Goal: Transaction & Acquisition: Purchase product/service

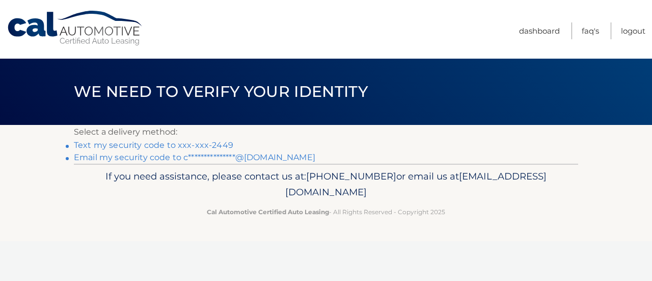
click at [176, 143] on link "Text my security code to xxx-xxx-2449" at bounding box center [153, 145] width 159 height 10
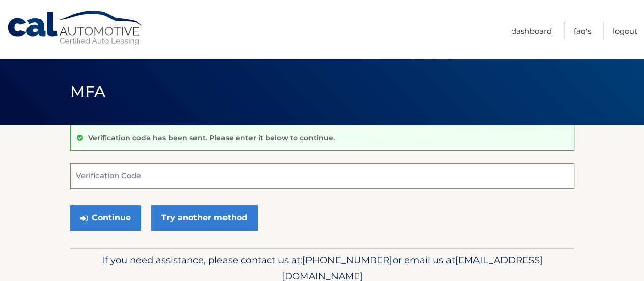
click at [192, 174] on input "Verification Code" at bounding box center [322, 175] width 504 height 25
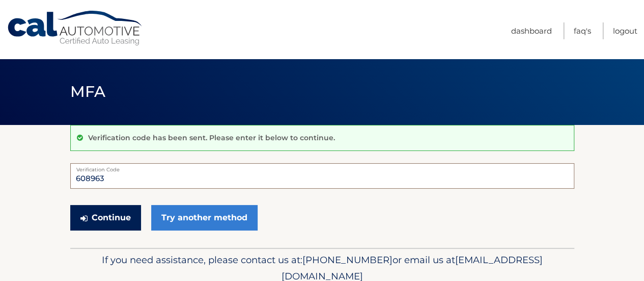
type input "608963"
click at [112, 217] on button "Continue" at bounding box center [105, 217] width 71 height 25
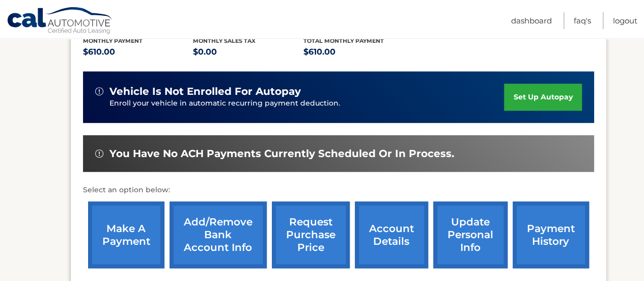
scroll to position [240, 0]
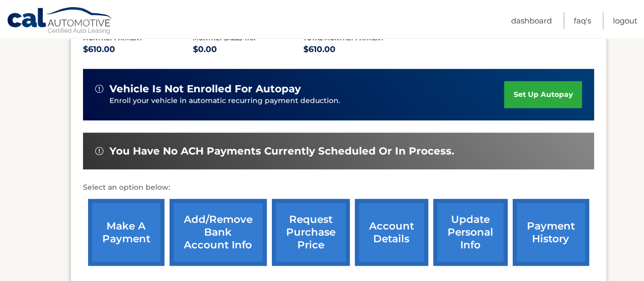
click at [122, 200] on link "make a payment" at bounding box center [126, 232] width 76 height 67
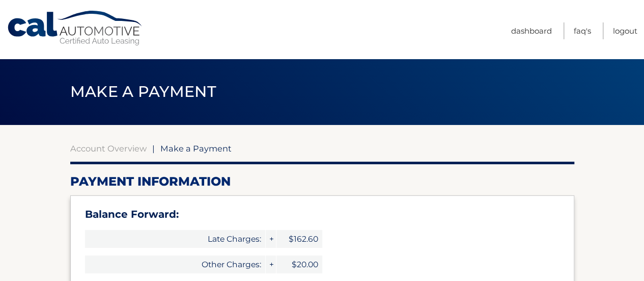
select select "ZTc4MTRhNjQtNmUyNS00NzQzLWIxNTktYWYyYjQxNTdmOTBm"
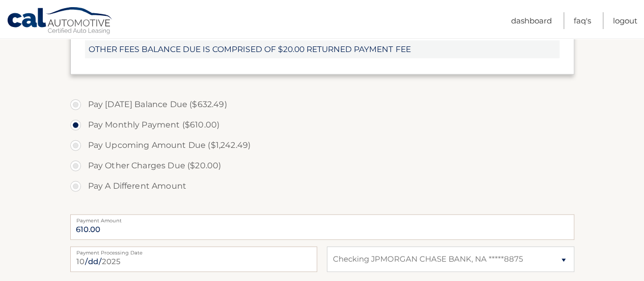
scroll to position [407, 0]
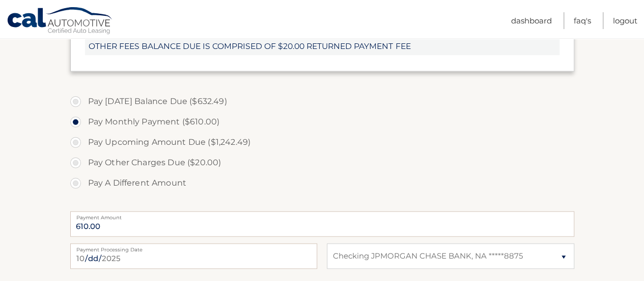
click at [142, 93] on label "Pay Today's Balance Due ($632.49)" at bounding box center [322, 101] width 504 height 20
click at [85, 93] on input "Pay Today's Balance Due ($632.49)" at bounding box center [79, 99] width 10 height 16
radio input "true"
type input "632.49"
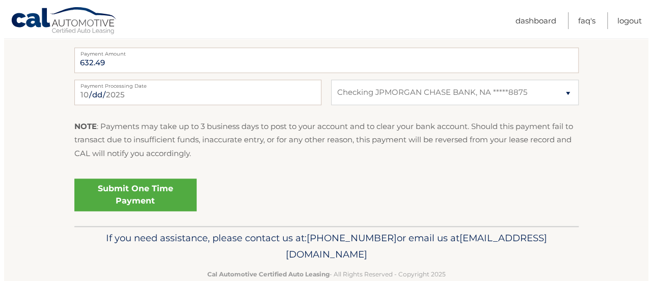
scroll to position [573, 0]
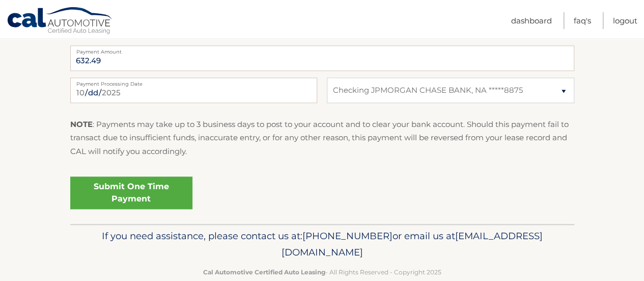
click at [113, 192] on link "Submit One Time Payment" at bounding box center [131, 192] width 122 height 33
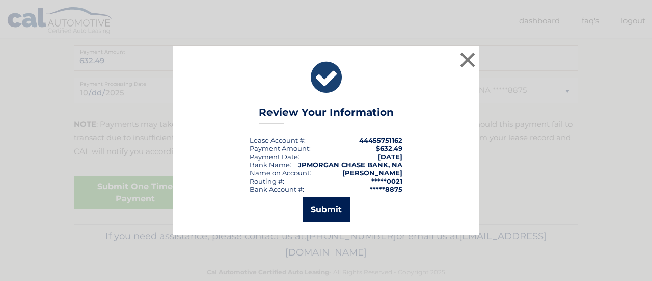
click at [328, 205] on button "Submit" at bounding box center [326, 209] width 47 height 24
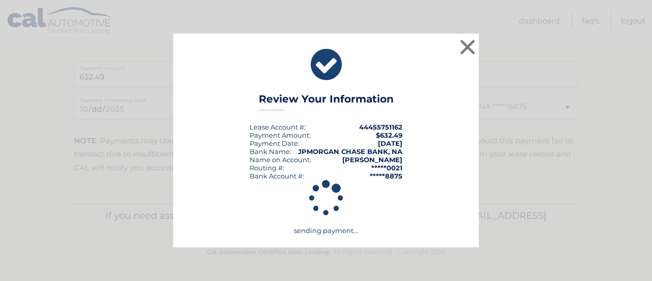
scroll to position [556, 0]
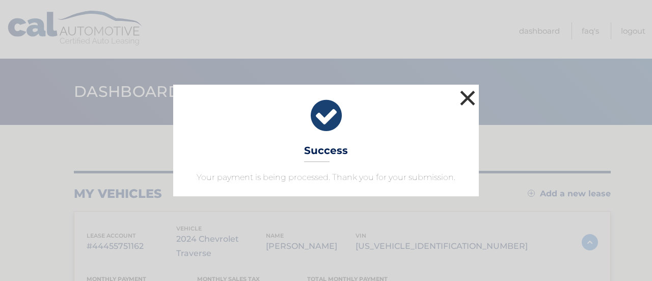
click at [475, 103] on button "×" at bounding box center [467, 98] width 20 height 20
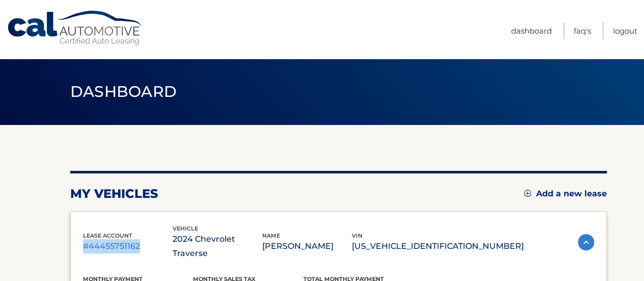
drag, startPoint x: 140, startPoint y: 240, endPoint x: 81, endPoint y: 244, distance: 58.2
copy p "#44455751162"
click at [630, 33] on link "Logout" at bounding box center [625, 30] width 24 height 17
